Goal: Communication & Community: Answer question/provide support

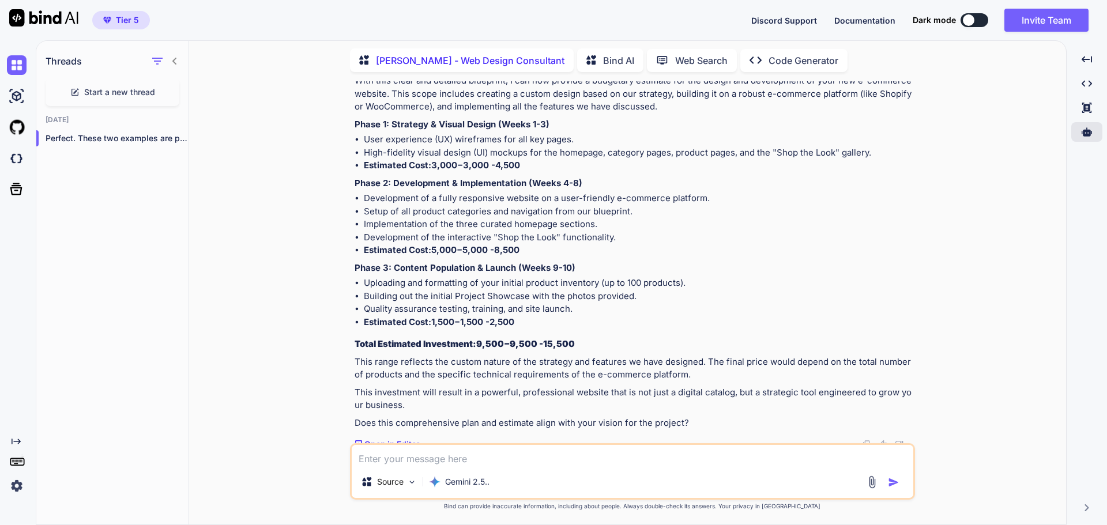
scroll to position [7476, 0]
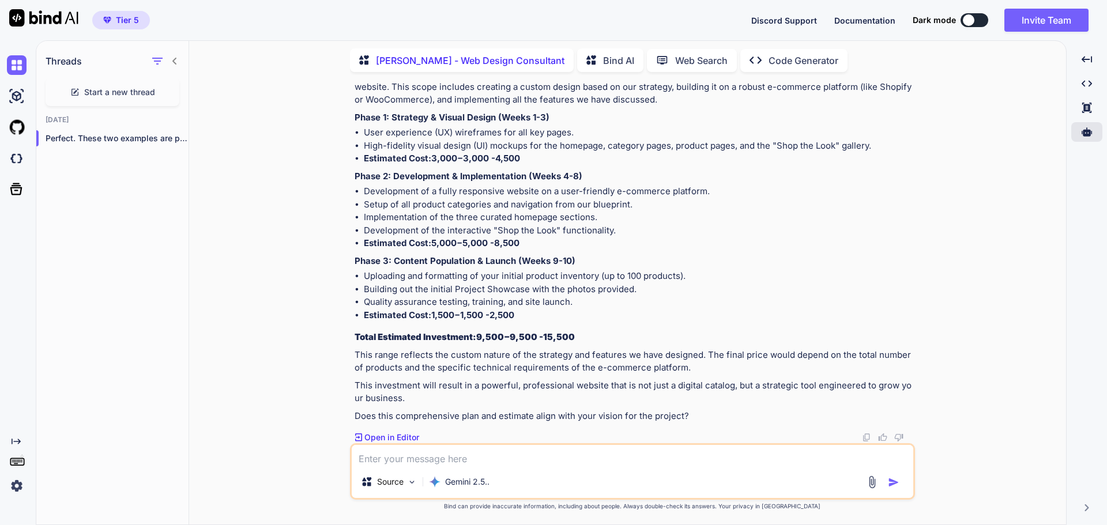
click at [445, 449] on textarea at bounding box center [633, 455] width 562 height 21
type textarea "yes, let's quote it at $15,500 and apply some discounts to help the new startup…"
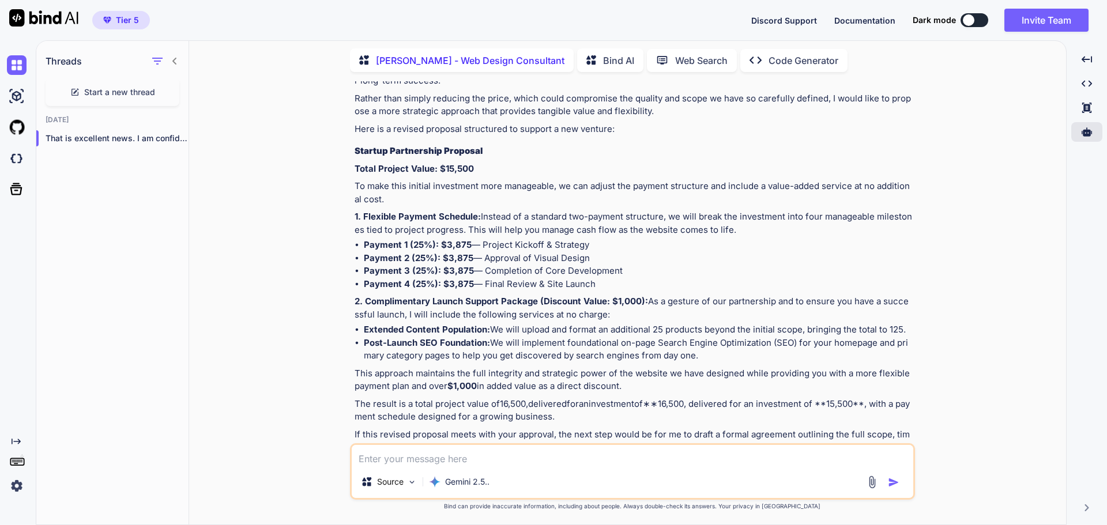
scroll to position [8003, 0]
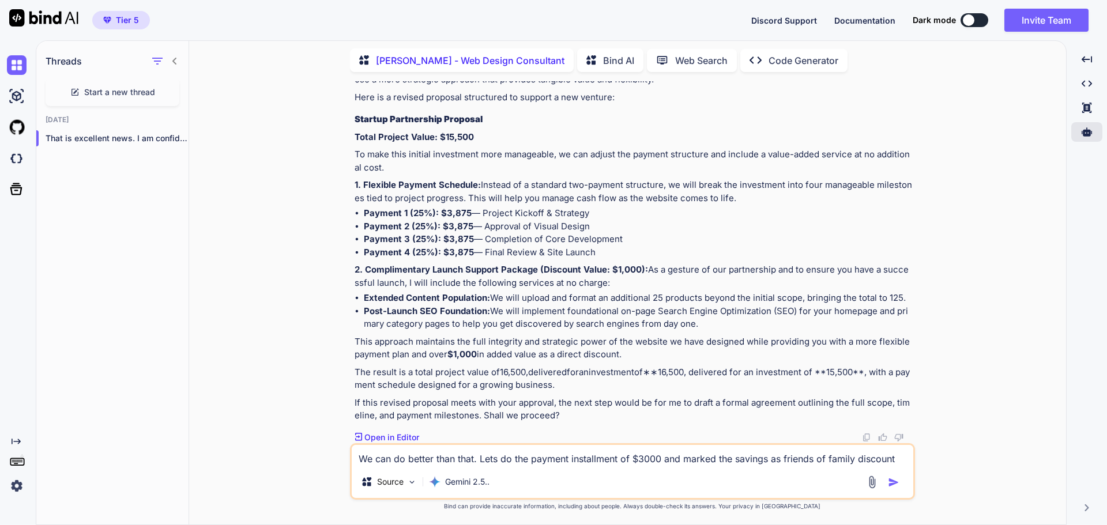
type textarea "We can do better than that. Lets do the payment installment of $3000 and marked…"
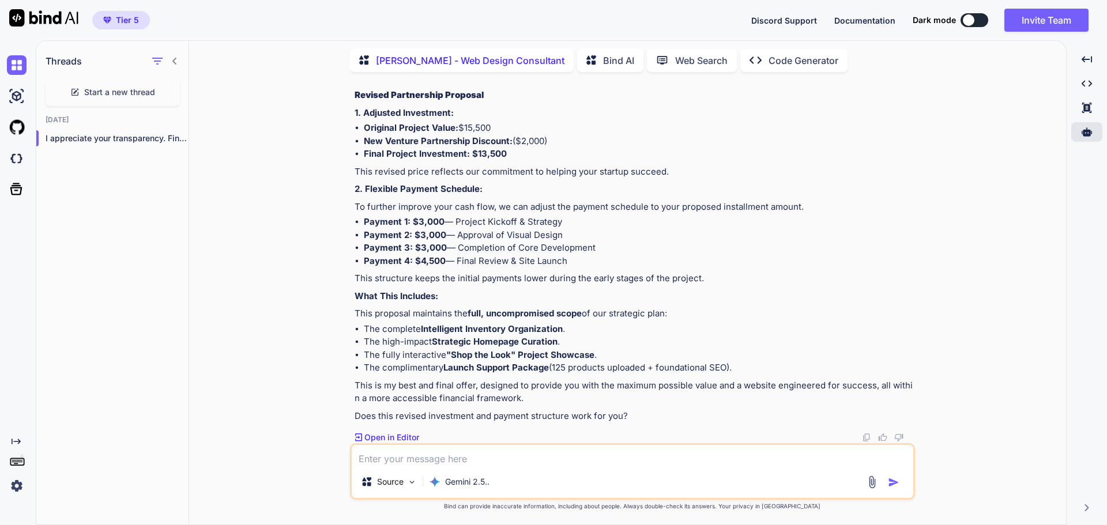
scroll to position [8555, 0]
click at [556, 451] on textarea at bounding box center [633, 455] width 562 height 21
type textarea "yes this works. to be clear this doesn't include ecommerce to make purchases on…"
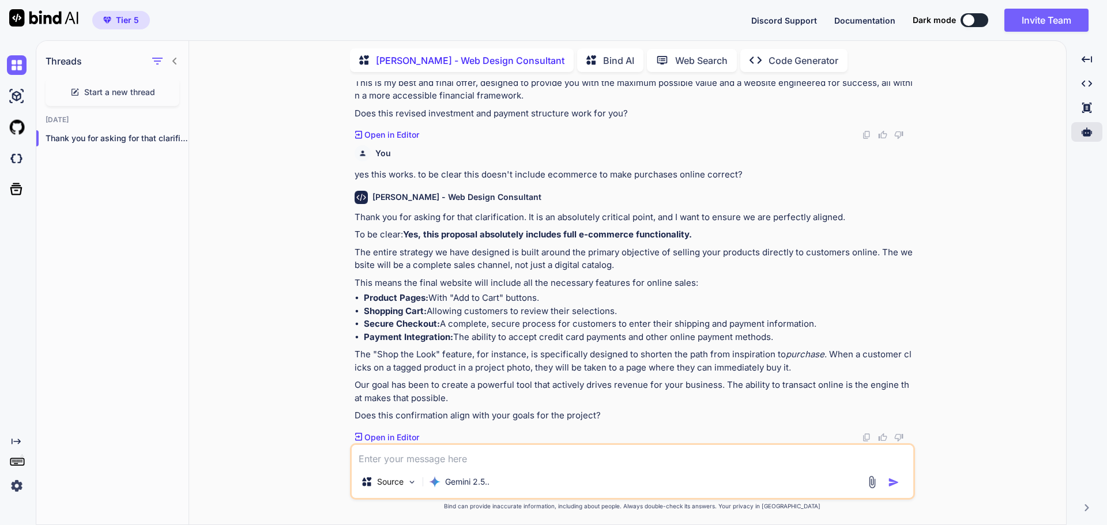
scroll to position [8857, 0]
click at [478, 451] on textarea at bounding box center [633, 455] width 562 height 21
drag, startPoint x: 581, startPoint y: 235, endPoint x: 690, endPoint y: 237, distance: 108.4
click at [690, 237] on strong "Yes, this proposal absolutely includes full e-commerce functionality." at bounding box center [547, 234] width 289 height 11
copy strong "e-commerce functionality"
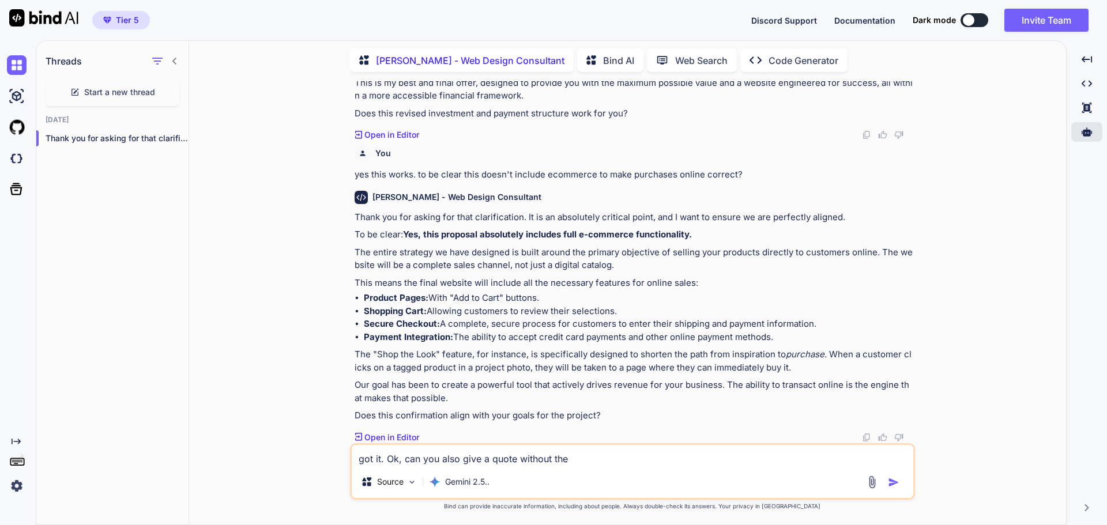
click at [603, 457] on textarea "got it. Ok, can you also give a quote without the" at bounding box center [633, 455] width 562 height 21
paste textarea "e-commerce functionality"
type textarea "got it. Ok, can you also give a quote without the e-commerce functionality at t…"
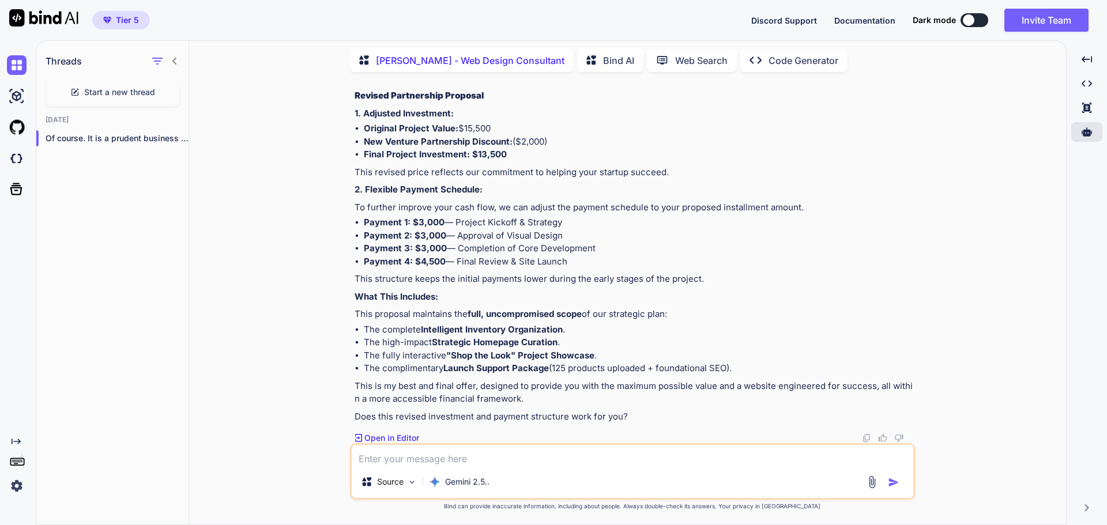
scroll to position [8510, 0]
